Goal: Navigation & Orientation: Find specific page/section

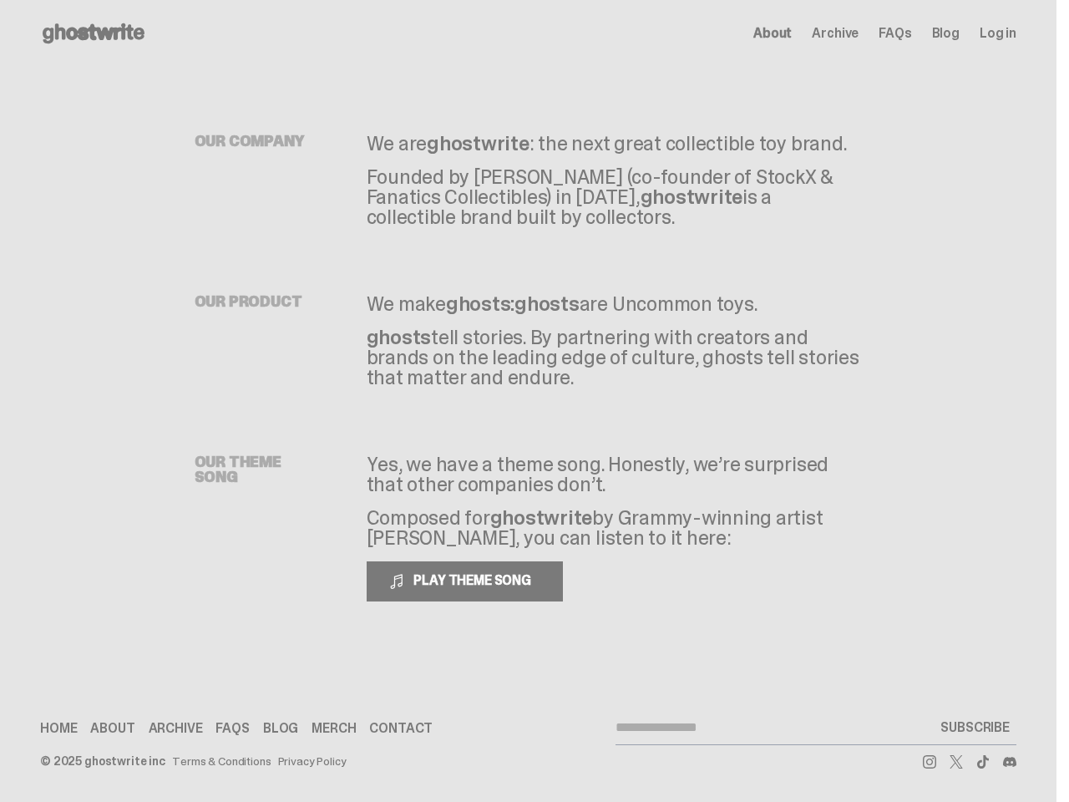
click at [527, 401] on div "OUR THEME SONG Yes, we have a theme song. Honestly, we’re surprised that other …" at bounding box center [529, 528] width 668 height 281
